Goal: Transaction & Acquisition: Book appointment/travel/reservation

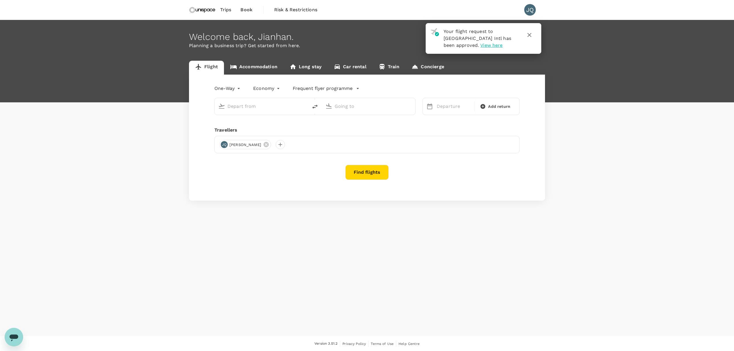
type input "[GEOGRAPHIC_DATA], [GEOGRAPHIC_DATA] (any)"
type input "Kuala Lumpur Intl ([GEOGRAPHIC_DATA])"
type input "[GEOGRAPHIC_DATA], [GEOGRAPHIC_DATA] (any)"
type input "Kuala Lumpur Intl ([GEOGRAPHIC_DATA])"
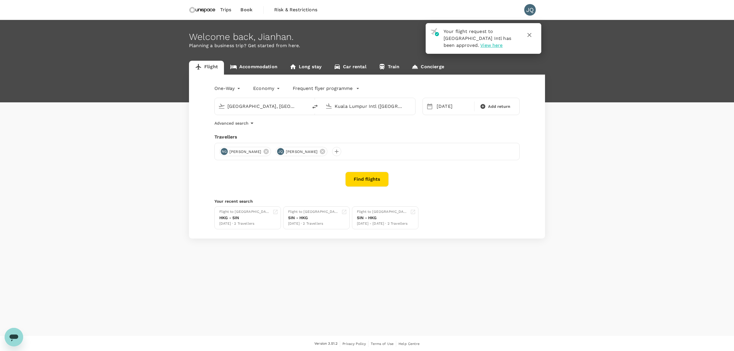
click at [480, 47] on span "View here" at bounding box center [491, 44] width 22 height 5
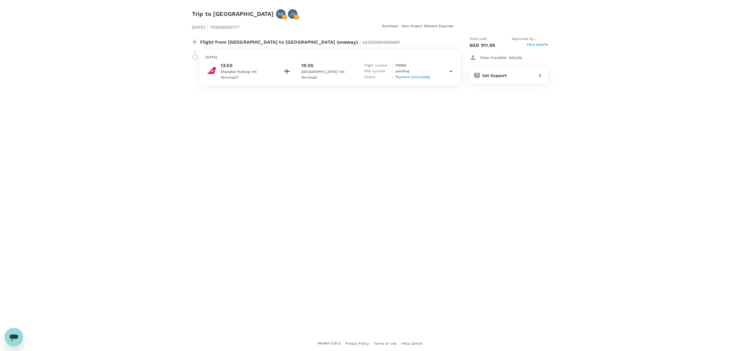
click at [443, 71] on div "13:50 Shanghai Pudong Intl Terminal T1 19:05 Kuala Lumpur Intl Terminal 1 Fligh…" at bounding box center [329, 71] width 249 height 18
click at [534, 43] on span "View details" at bounding box center [536, 45] width 21 height 7
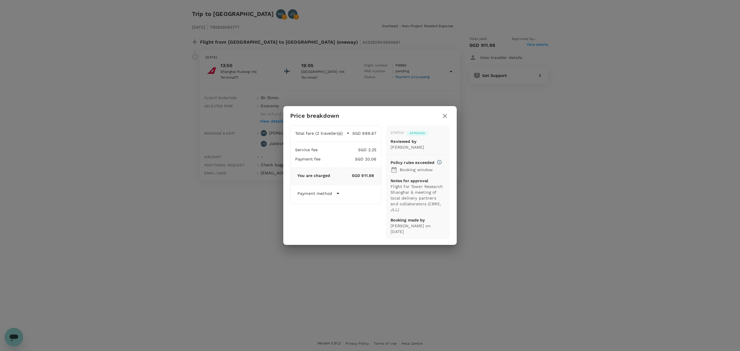
click at [444, 121] on button "button" at bounding box center [445, 116] width 10 height 10
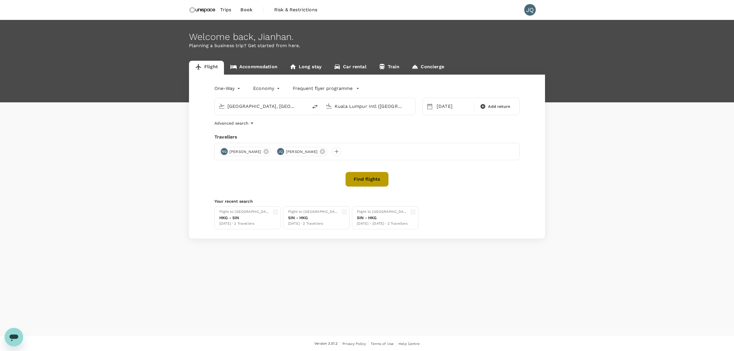
click at [374, 180] on button "Find flights" at bounding box center [366, 179] width 43 height 15
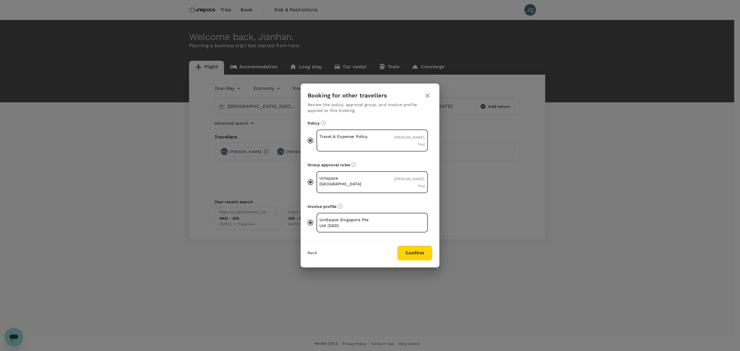
click at [413, 251] on button "Confirm" at bounding box center [414, 252] width 35 height 15
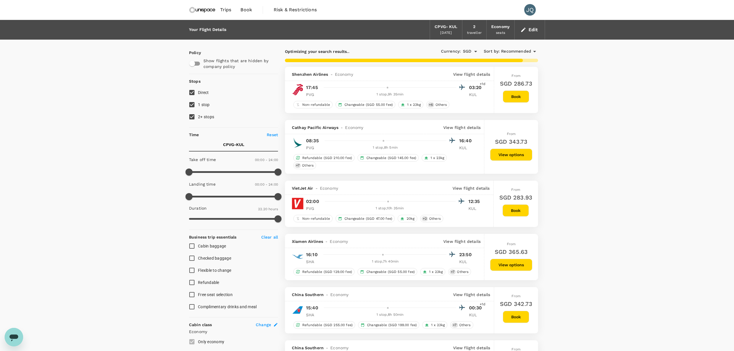
click at [190, 107] on input "1 stop" at bounding box center [192, 105] width 12 height 12
checkbox input "false"
click at [193, 114] on input "2+ stops" at bounding box center [192, 117] width 12 height 12
checkbox input "false"
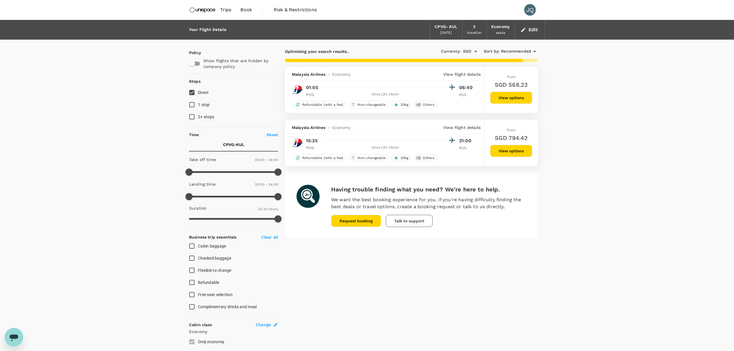
click at [470, 280] on div "Optimizing your search results.. Currency : SGD Sort by : Recommended Malaysia …" at bounding box center [411, 215] width 267 height 351
type input "2620"
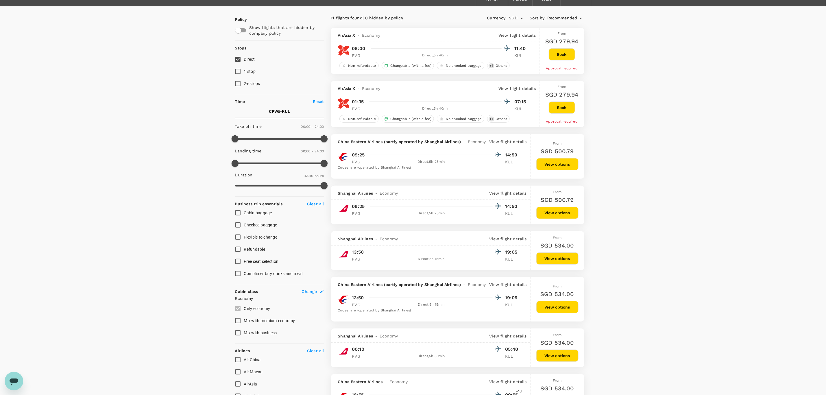
scroll to position [26, 0]
